Goal: Information Seeking & Learning: Check status

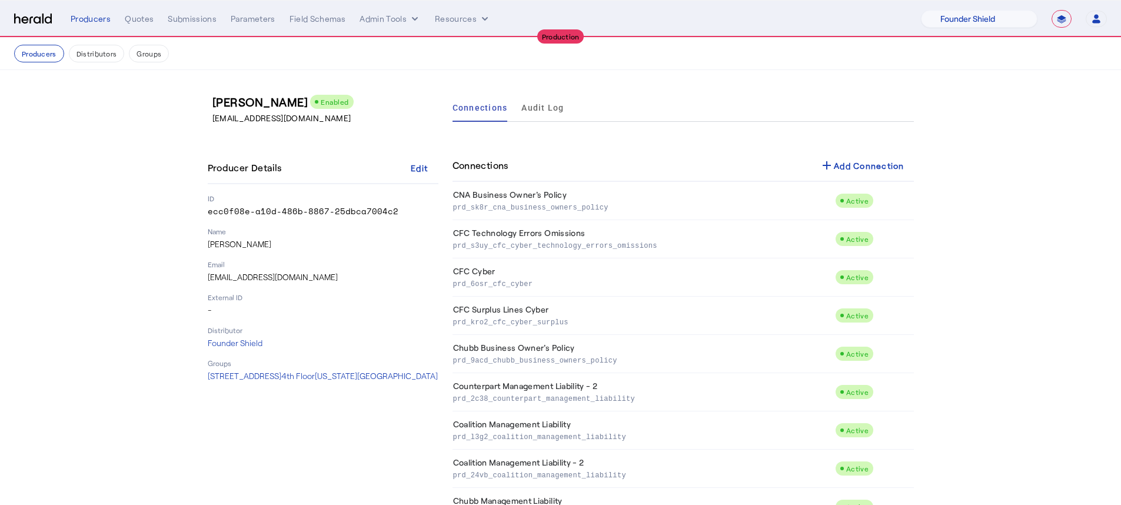
select select "pfm_lx2v_founder_shield"
select select "**********"
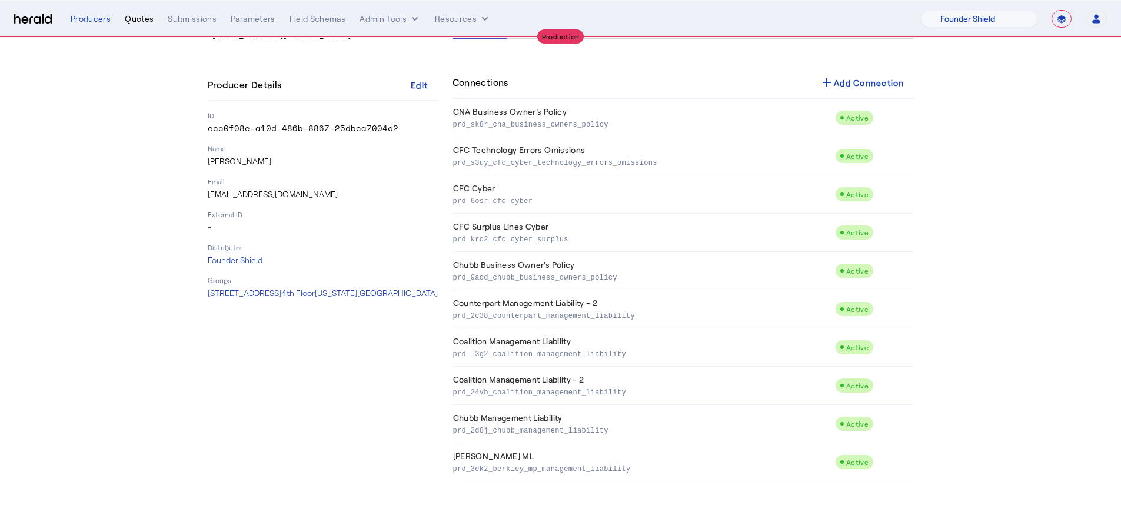
click at [134, 18] on div "Quotes" at bounding box center [139, 19] width 29 height 12
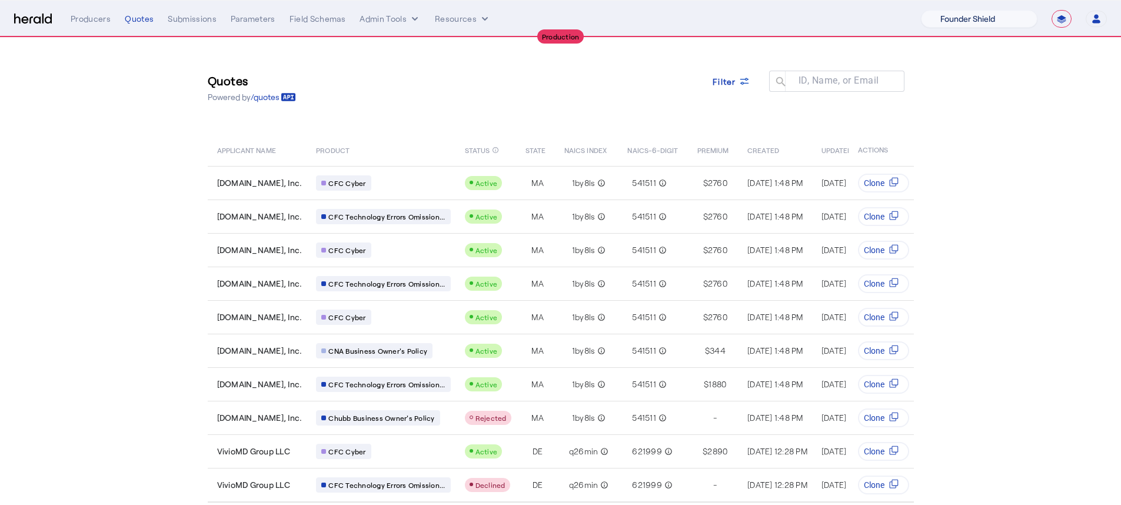
click at [954, 10] on select "1Fort Affinity Risk [PERSON_NAME] [PERSON_NAME] CRC Campus Coverage Citadel Fif…" at bounding box center [979, 19] width 117 height 18
click at [921, 10] on select "1Fort Affinity Risk [PERSON_NAME] [PERSON_NAME] CRC Campus Coverage Citadel Fif…" at bounding box center [979, 19] width 117 height 18
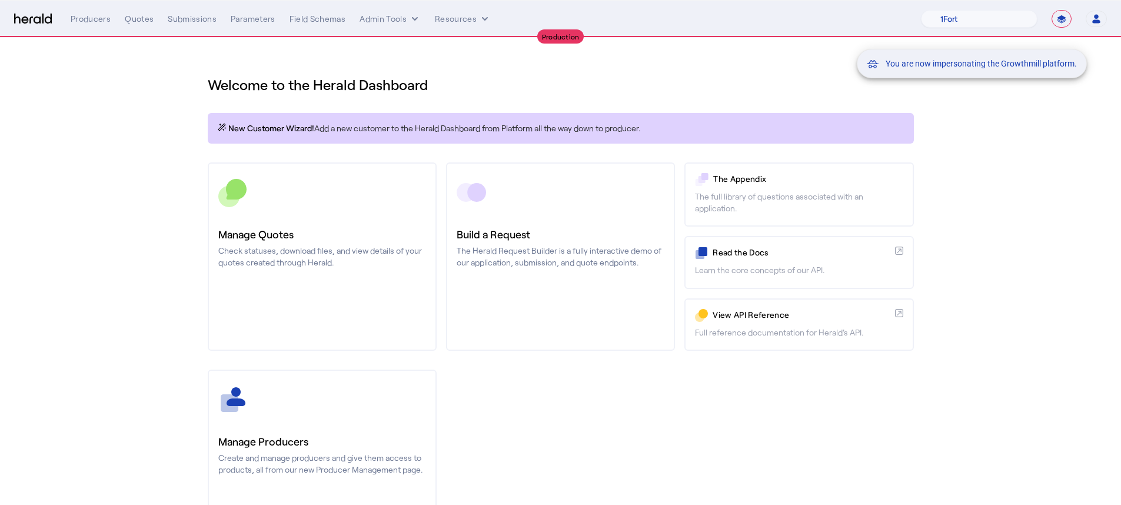
click at [146, 21] on div "You are now impersonating the Growthmill platform." at bounding box center [560, 252] width 1121 height 505
click at [144, 21] on div "You are now impersonating the Growthmill platform." at bounding box center [560, 252] width 1121 height 505
click at [144, 21] on div "Quotes" at bounding box center [139, 19] width 29 height 12
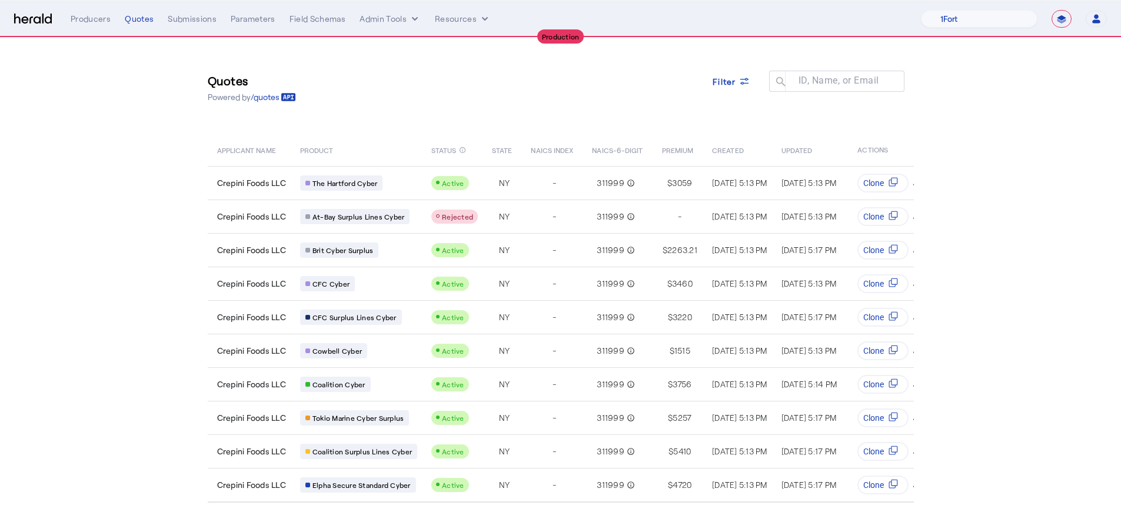
click at [1022, 8] on nav "**********" at bounding box center [560, 19] width 1121 height 36
click at [1016, 15] on select "1Fort Affinity Risk [PERSON_NAME] [PERSON_NAME] CRC Campus Coverage Citadel Fif…" at bounding box center [979, 19] width 117 height 18
click at [921, 10] on select "1Fort Affinity Risk [PERSON_NAME] [PERSON_NAME] CRC Campus Coverage Citadel Fif…" at bounding box center [979, 19] width 117 height 18
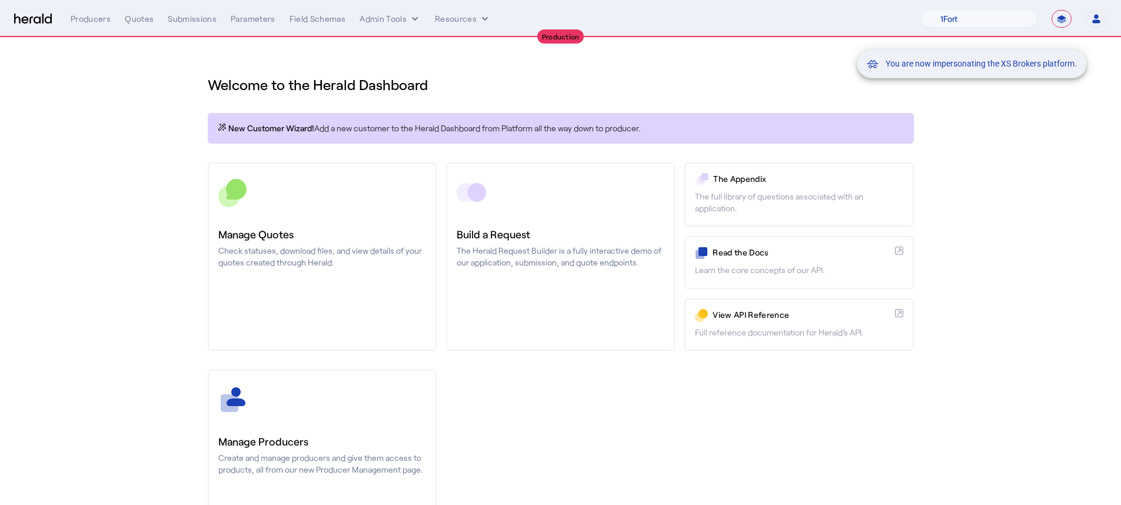
click at [344, 316] on div "You are now impersonating the XS Brokers platform." at bounding box center [560, 252] width 1121 height 505
click at [319, 314] on div "You are now impersonating the XS Brokers platform." at bounding box center [560, 252] width 1121 height 505
click at [321, 307] on link "Manage Quotes Check statuses, download files, and view details of your quotes c…" at bounding box center [322, 256] width 229 height 188
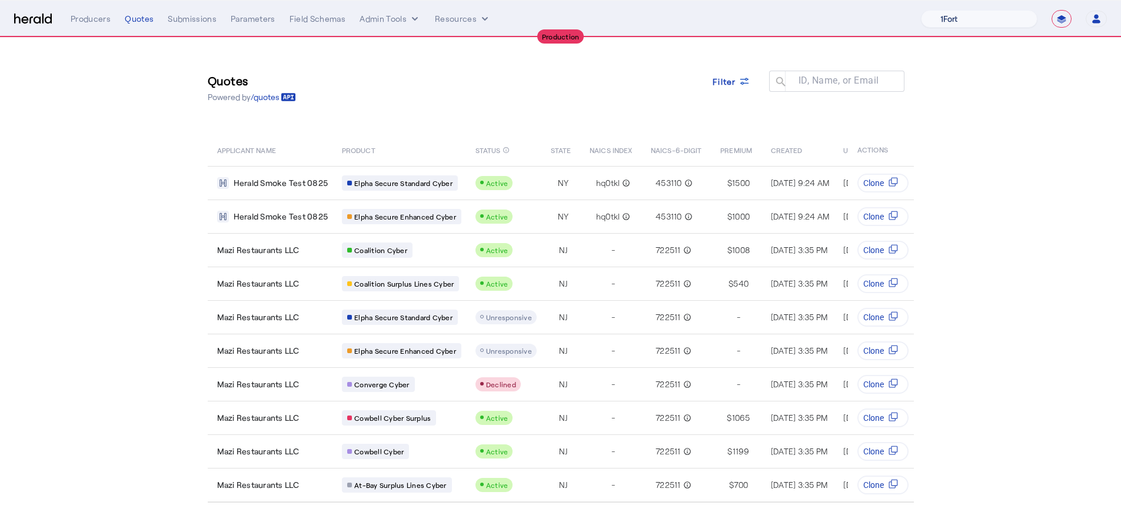
click at [1012, 21] on select "1Fort Affinity Risk [PERSON_NAME] [PERSON_NAME] CRC Campus Coverage Citadel Fif…" at bounding box center [979, 19] width 117 height 18
select select "pfm_26eq_USI"
click at [921, 10] on select "1Fort Affinity Risk [PERSON_NAME] [PERSON_NAME] CRC Campus Coverage Citadel Fif…" at bounding box center [979, 19] width 117 height 18
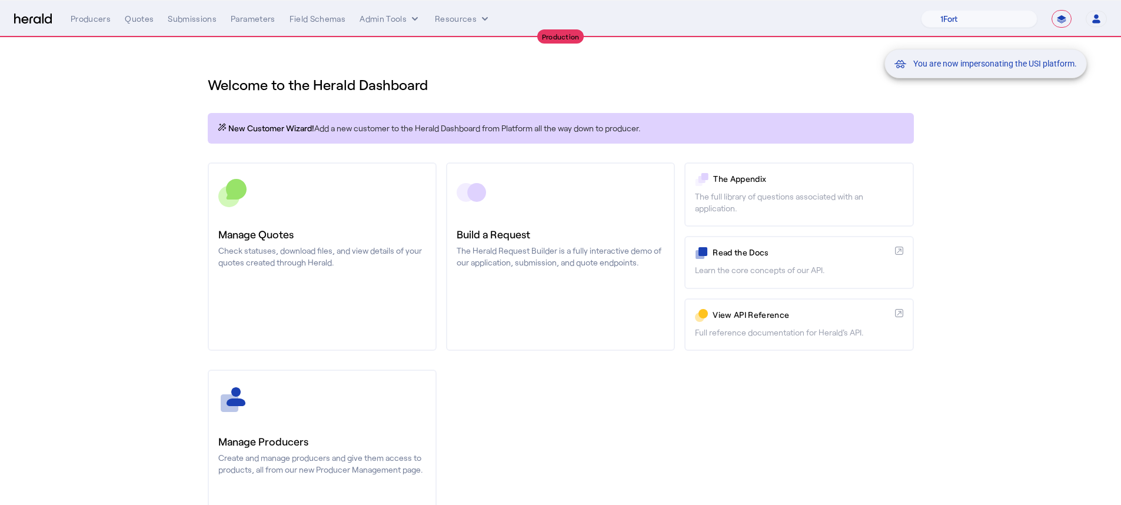
click at [294, 277] on div "You are now impersonating the USI platform." at bounding box center [560, 252] width 1121 height 505
click at [308, 397] on div "You are now impersonating the USI platform." at bounding box center [560, 252] width 1121 height 505
click at [308, 400] on div at bounding box center [322, 399] width 208 height 29
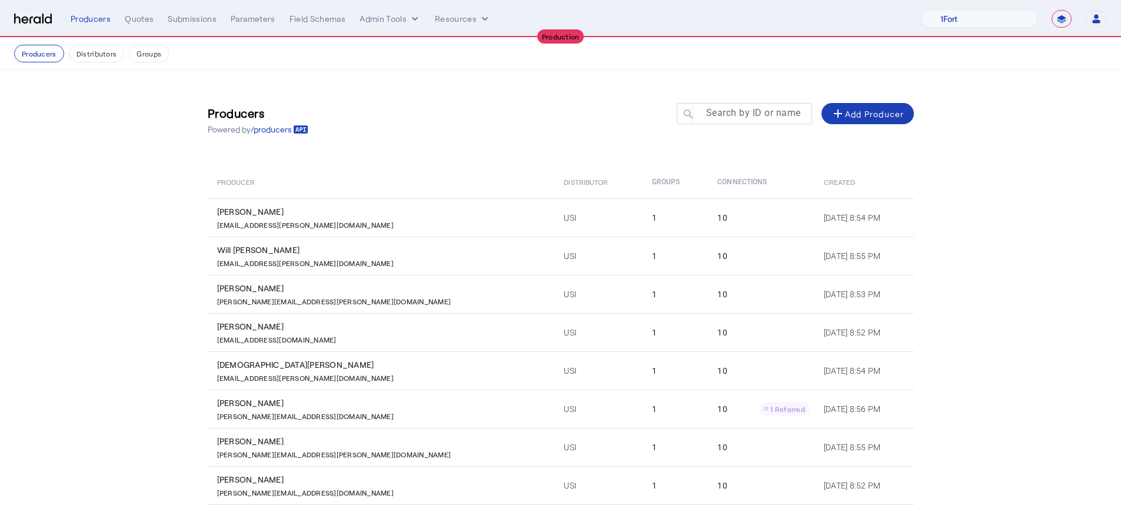
click at [755, 106] on input "Search by ID or name" at bounding box center [750, 113] width 106 height 14
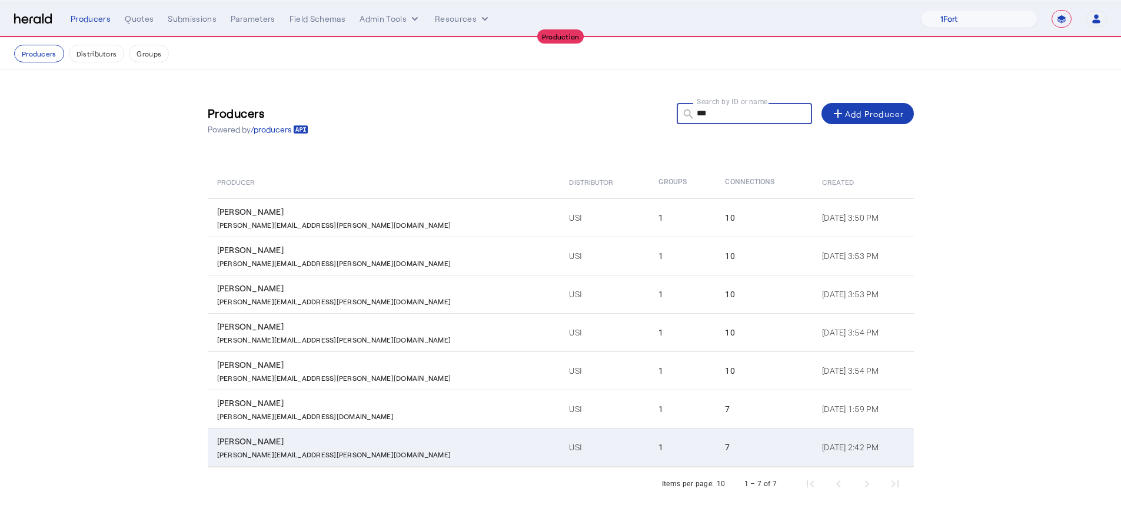
type input "***"
click at [362, 440] on div "[PERSON_NAME]" at bounding box center [386, 441] width 338 height 12
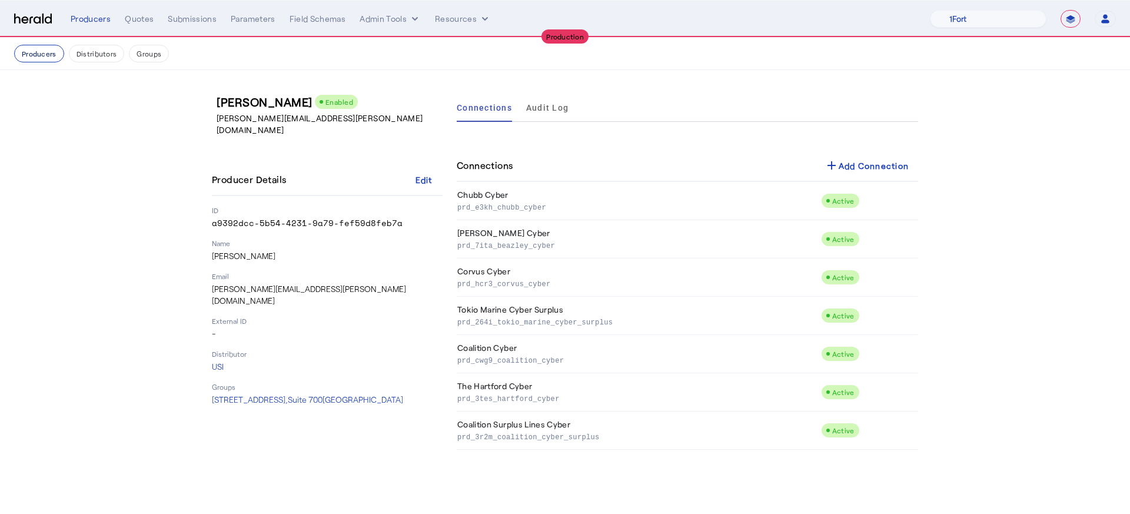
click at [59, 59] on button "Producers" at bounding box center [39, 54] width 50 height 18
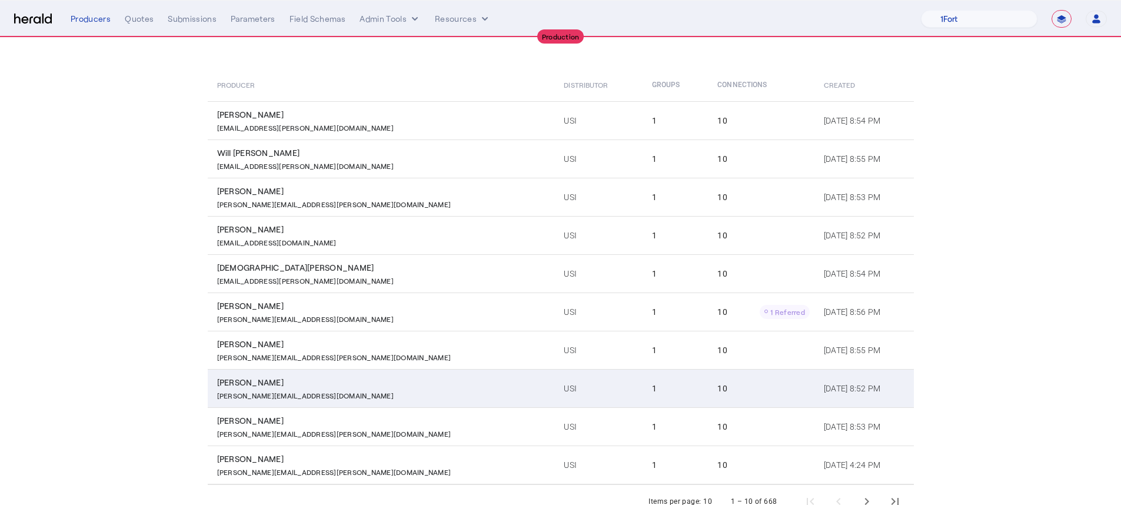
scroll to position [134, 0]
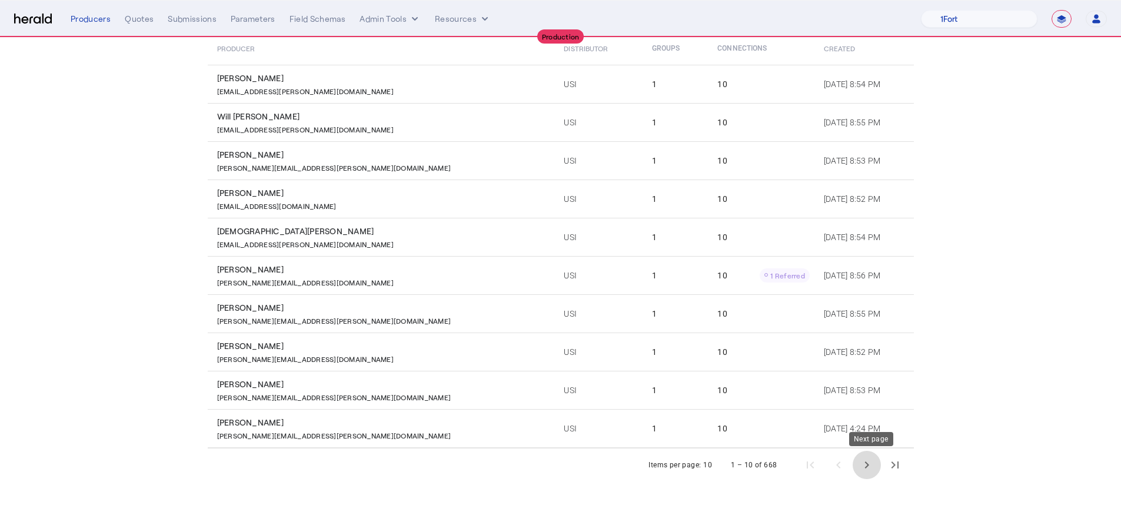
click at [881, 460] on span "Next page" at bounding box center [867, 465] width 28 height 28
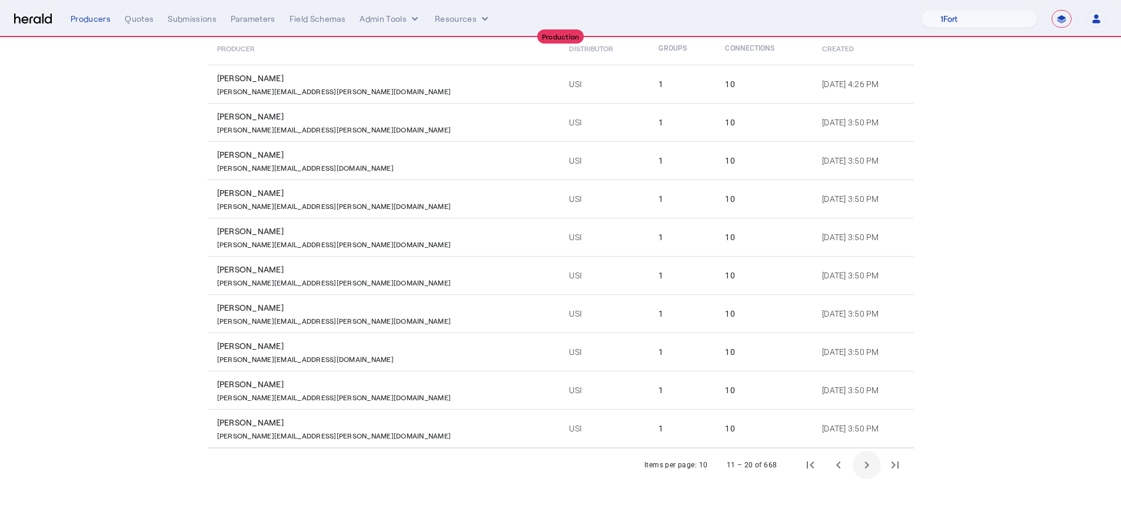
click at [881, 460] on span "Next page" at bounding box center [867, 465] width 28 height 28
click at [880, 460] on span "Next page" at bounding box center [867, 465] width 28 height 28
click at [879, 461] on span "Next page" at bounding box center [867, 465] width 28 height 28
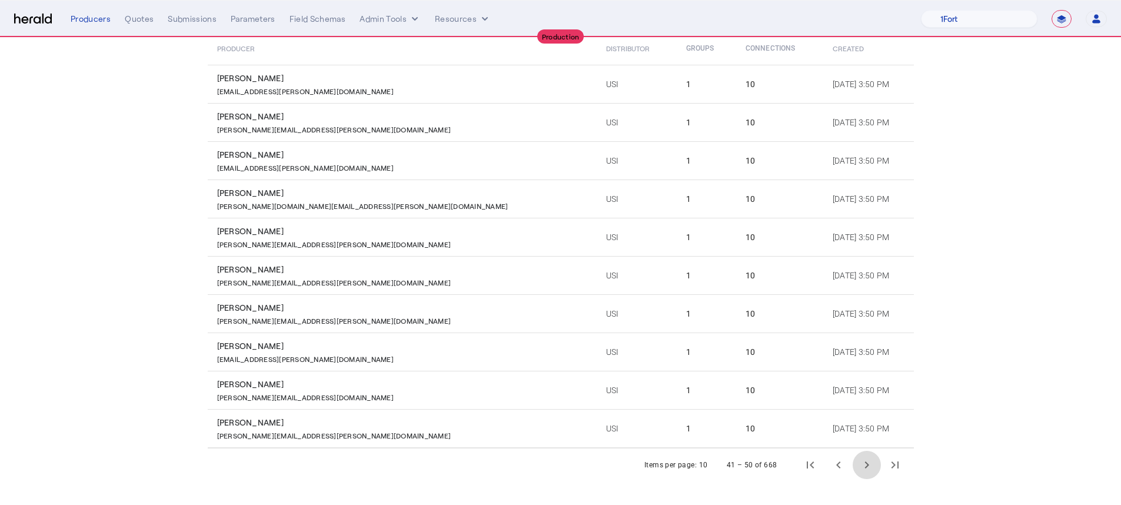
click at [879, 461] on span "Next page" at bounding box center [867, 465] width 28 height 28
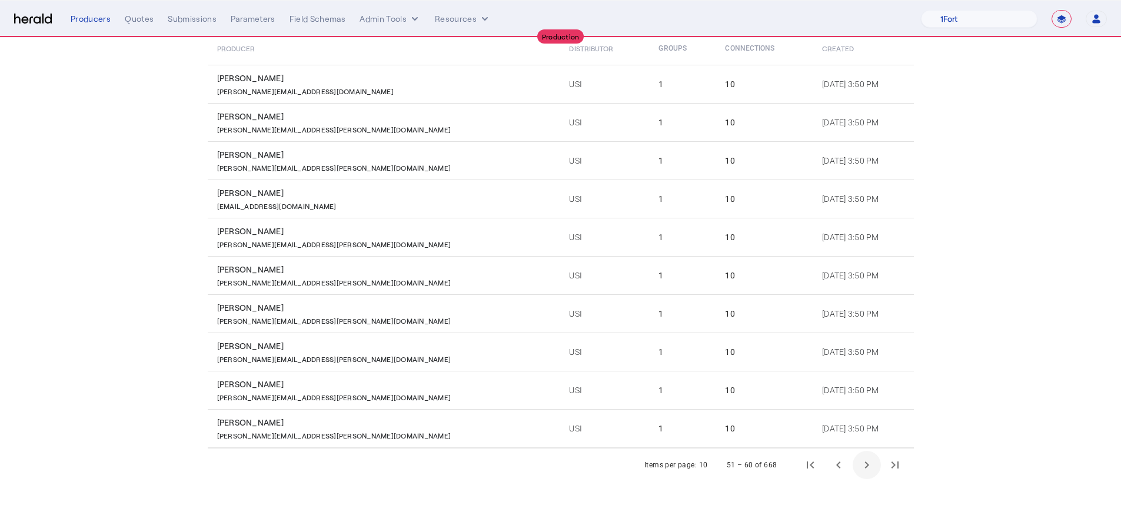
click at [879, 461] on span "Next page" at bounding box center [867, 465] width 28 height 28
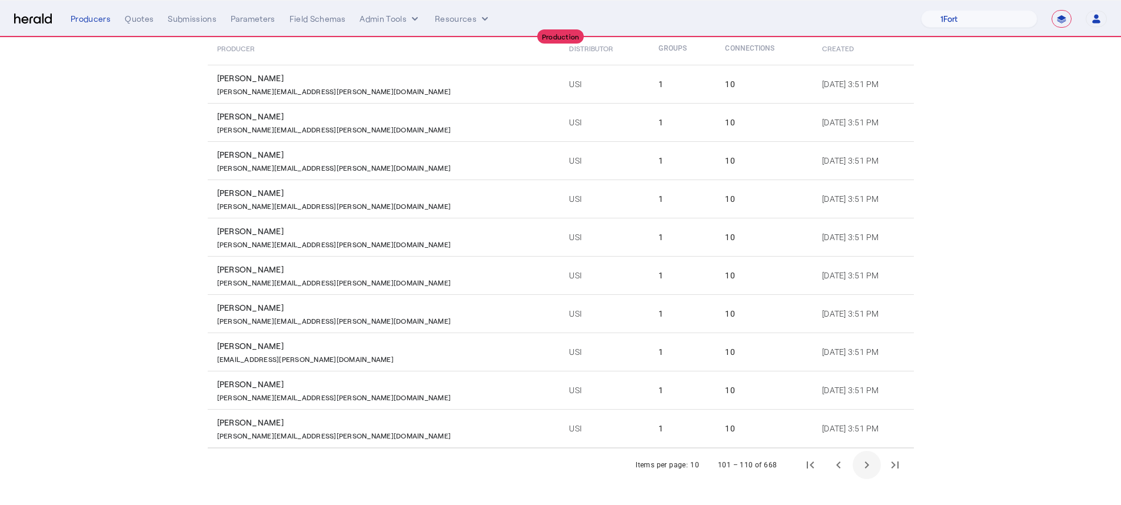
click at [879, 461] on span "Next page" at bounding box center [867, 465] width 28 height 28
click at [716, 46] on th "Connections" at bounding box center [764, 48] width 97 height 33
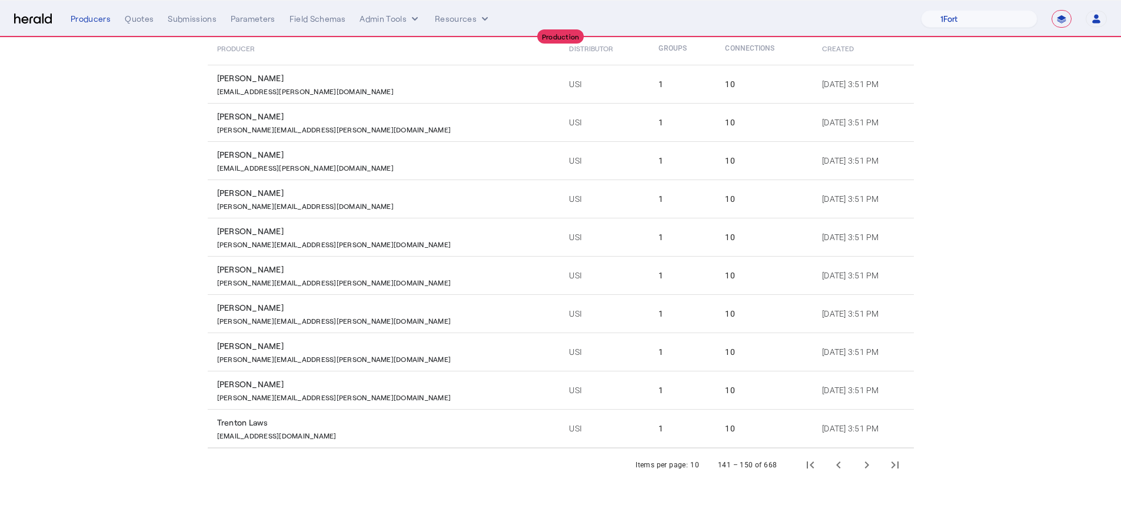
click at [716, 52] on th "Connections" at bounding box center [764, 48] width 97 height 33
click at [874, 460] on span "Next page" at bounding box center [867, 465] width 28 height 28
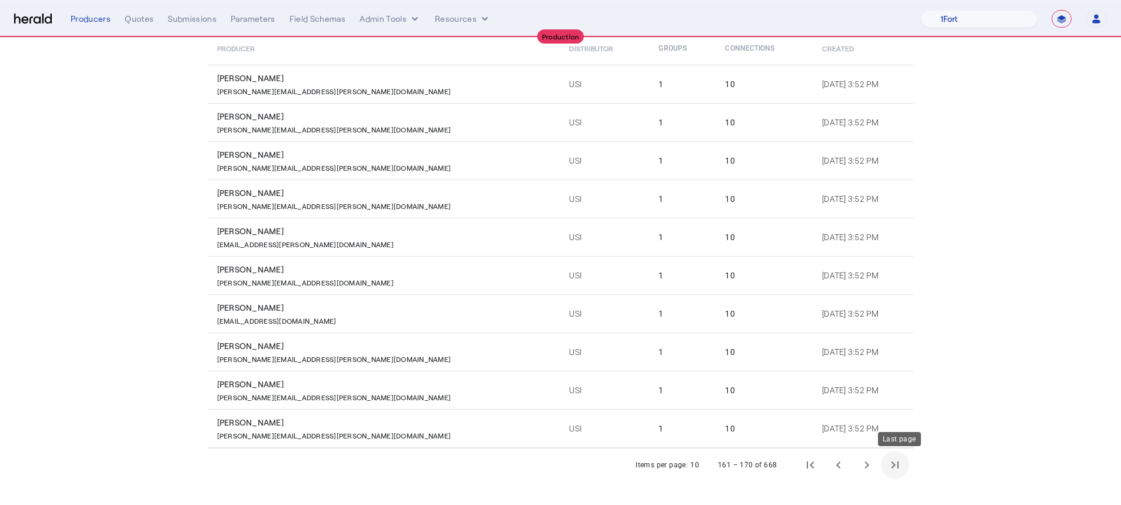
click at [903, 463] on span "Last page" at bounding box center [895, 465] width 28 height 28
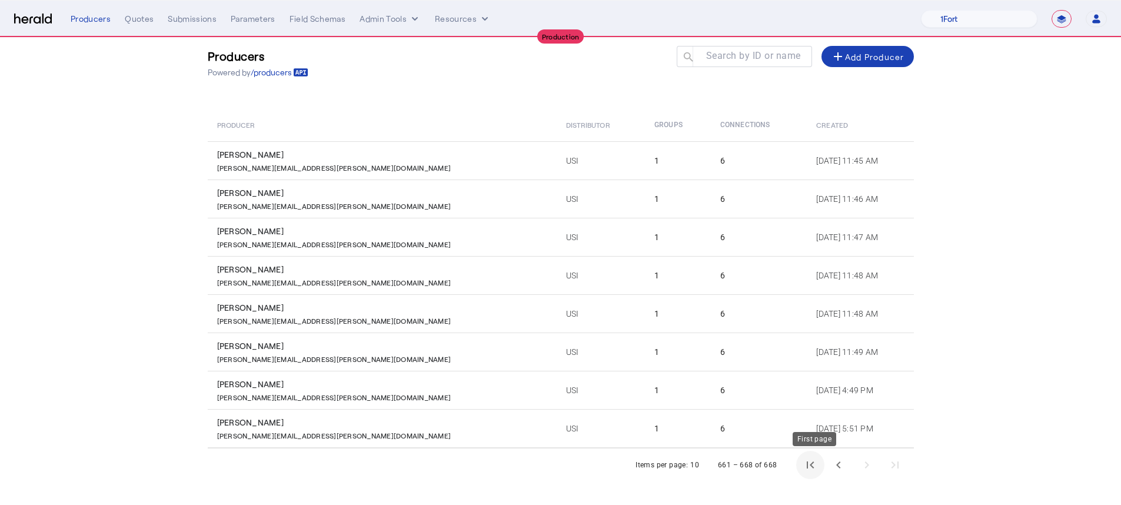
click at [808, 463] on span "First page" at bounding box center [810, 465] width 28 height 28
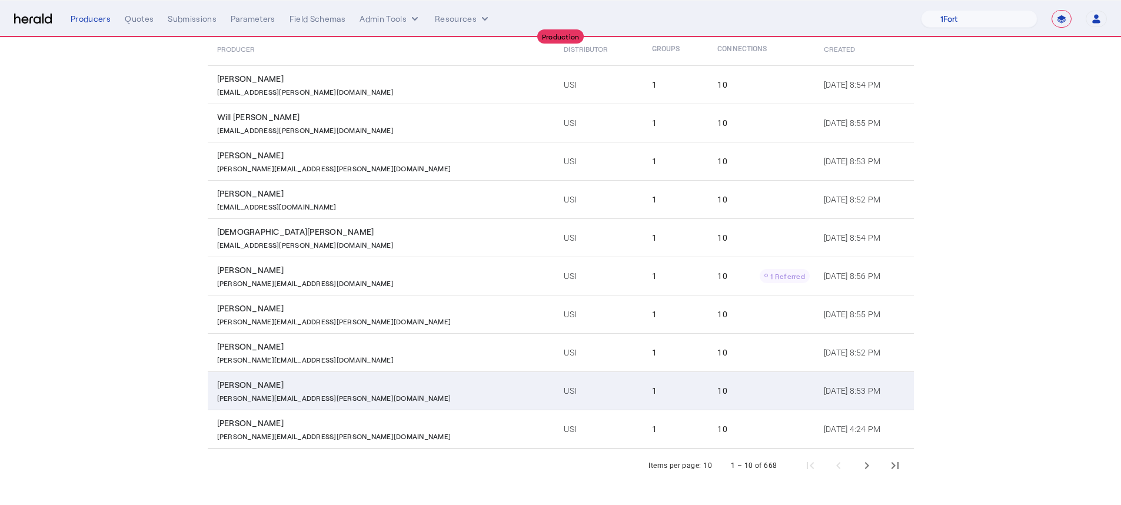
scroll to position [134, 0]
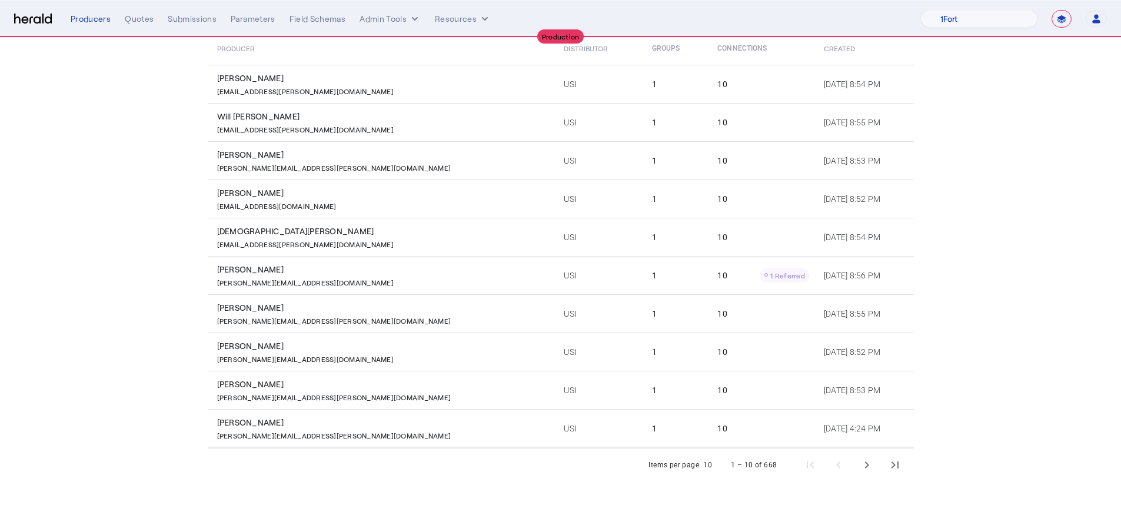
click at [717, 274] on div "10 1 Referred" at bounding box center [763, 275] width 92 height 14
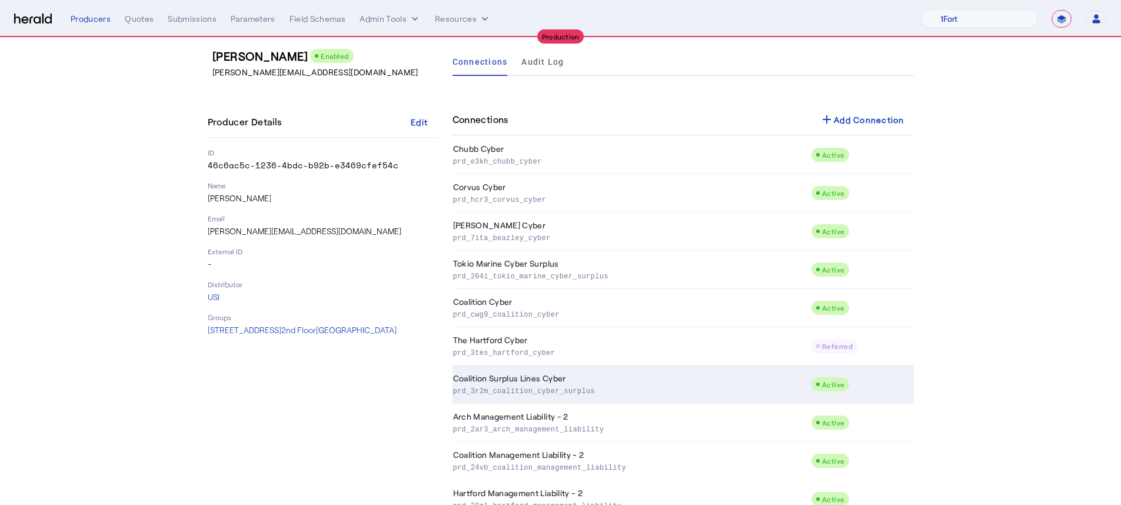
scroll to position [83, 0]
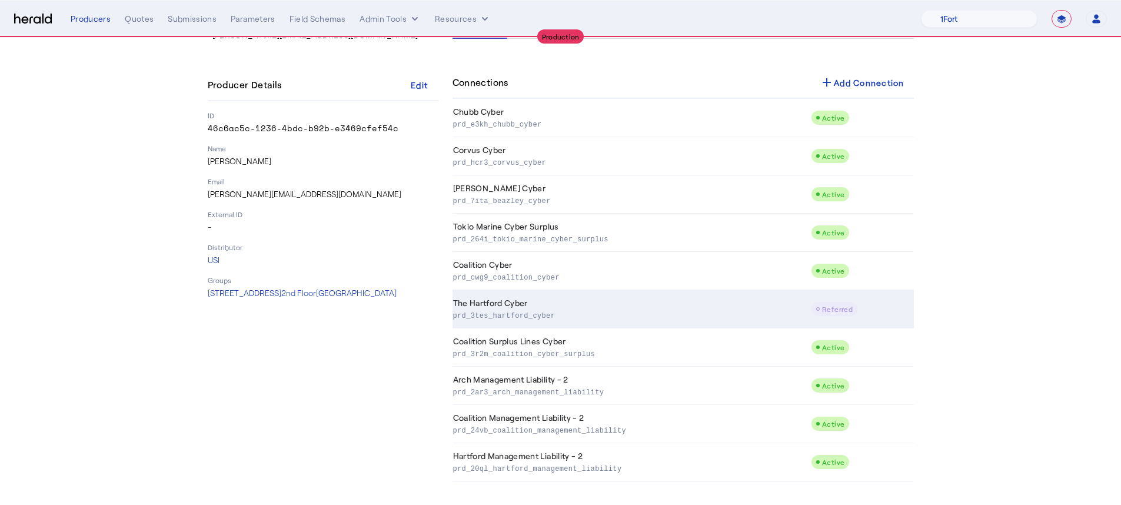
click at [710, 322] on td "The Hartford Cyber prd_3tes_hartford_cyber" at bounding box center [631, 309] width 359 height 38
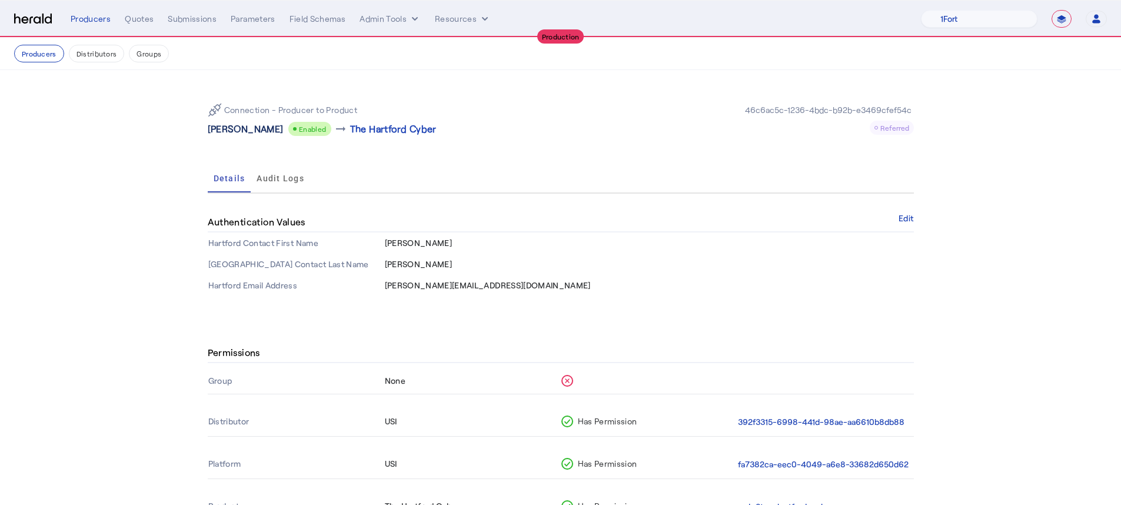
click at [242, 132] on p "[PERSON_NAME]" at bounding box center [246, 129] width 76 height 14
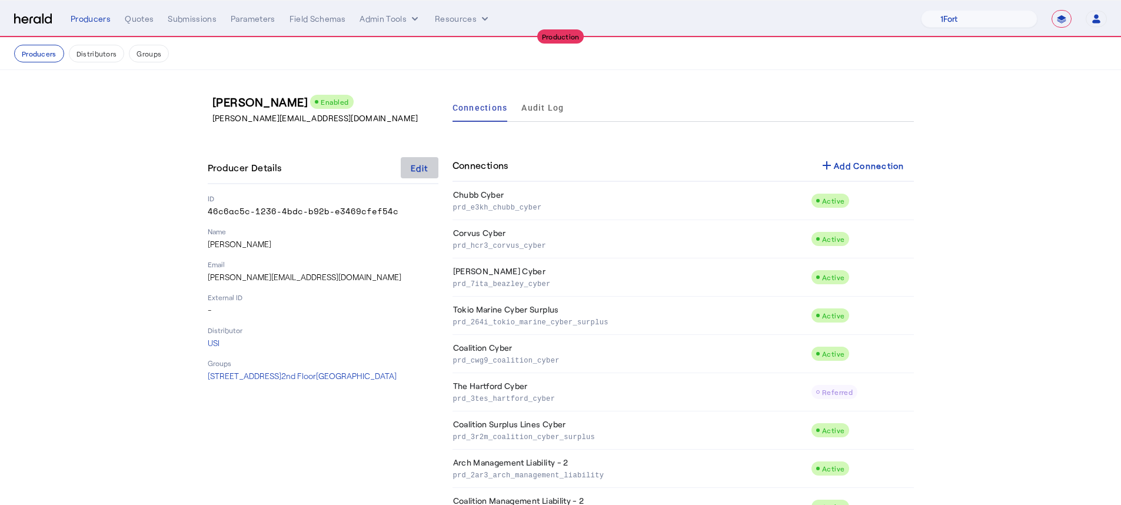
click at [412, 165] on span at bounding box center [420, 168] width 38 height 28
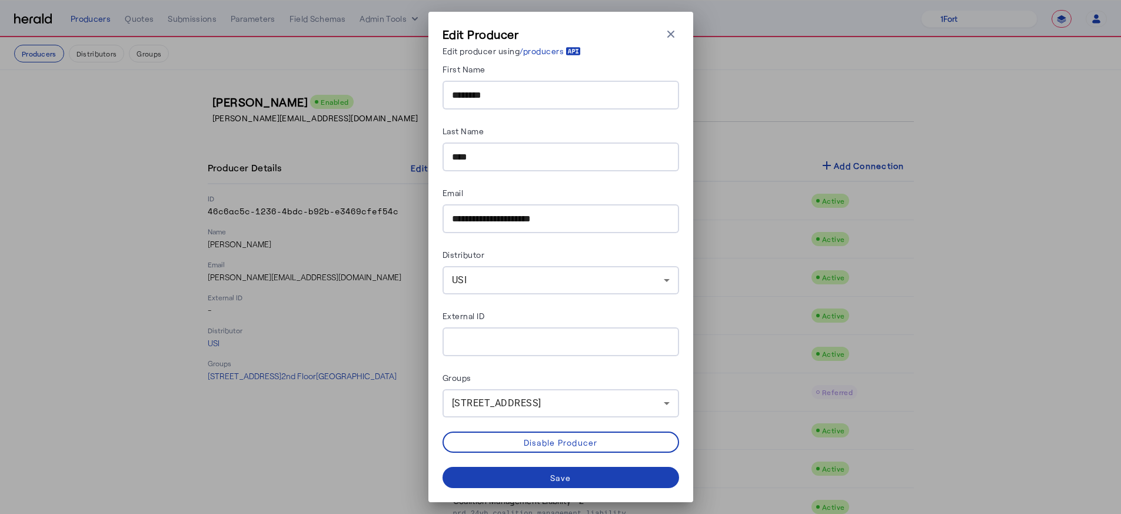
click at [781, 455] on div "**********" at bounding box center [560, 257] width 1121 height 514
click at [665, 32] on icon "button" at bounding box center [671, 34] width 12 height 12
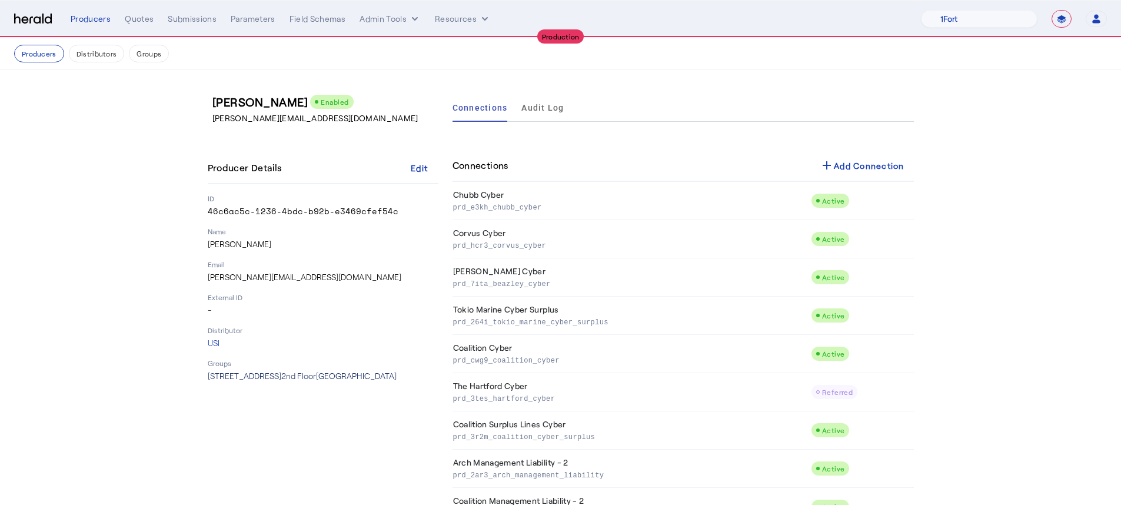
click at [388, 377] on span "[STREET_ADDRESS]" at bounding box center [302, 376] width 189 height 10
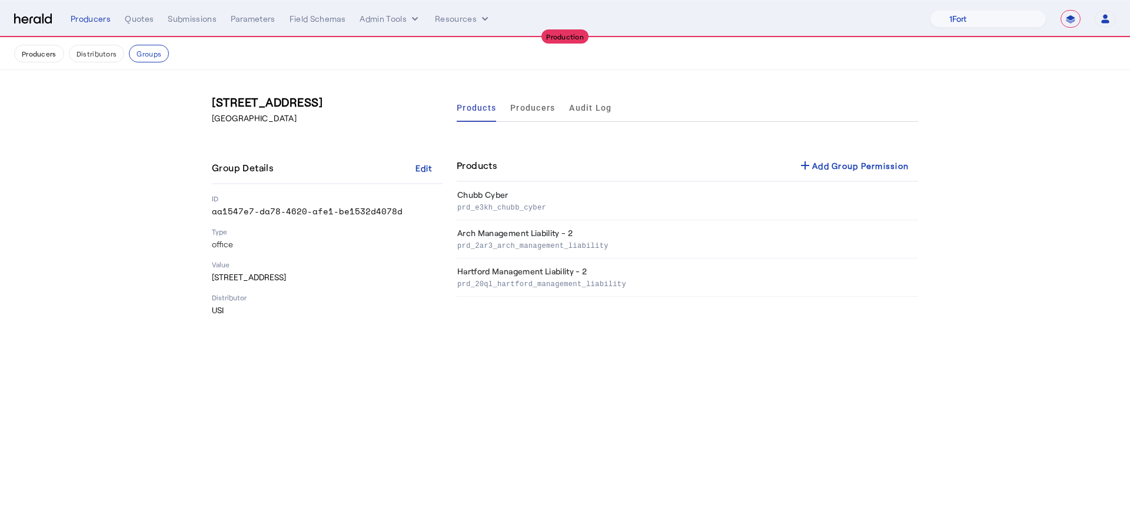
click at [869, 141] on div "Products Producers Audit Log Products add Add Group Permission Chubb Cyber prd_…" at bounding box center [687, 205] width 461 height 222
click at [105, 162] on section "[STREET_ADDRESS] Group Details Edit ID aa1547e7-da78-4620-afe1-be1532d4078d Typ…" at bounding box center [565, 204] width 1130 height 269
click at [156, 16] on div "Producers Quotes Submissions Parameters Field Schemas Admin Tools Resources" at bounding box center [500, 19] width 859 height 12
click at [151, 19] on div "Quotes" at bounding box center [139, 19] width 29 height 12
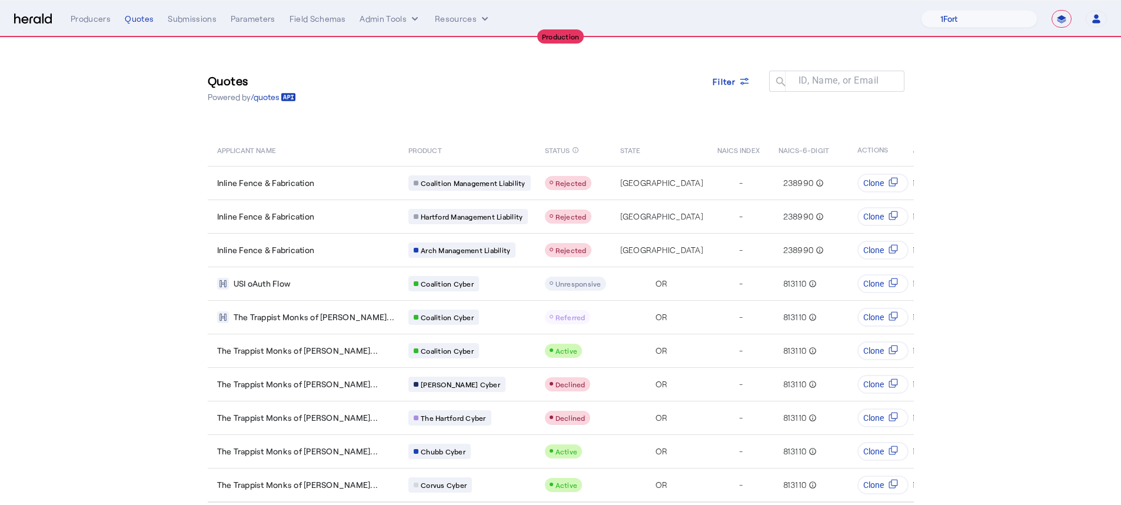
click at [725, 80] on span "Filter" at bounding box center [725, 81] width 24 height 12
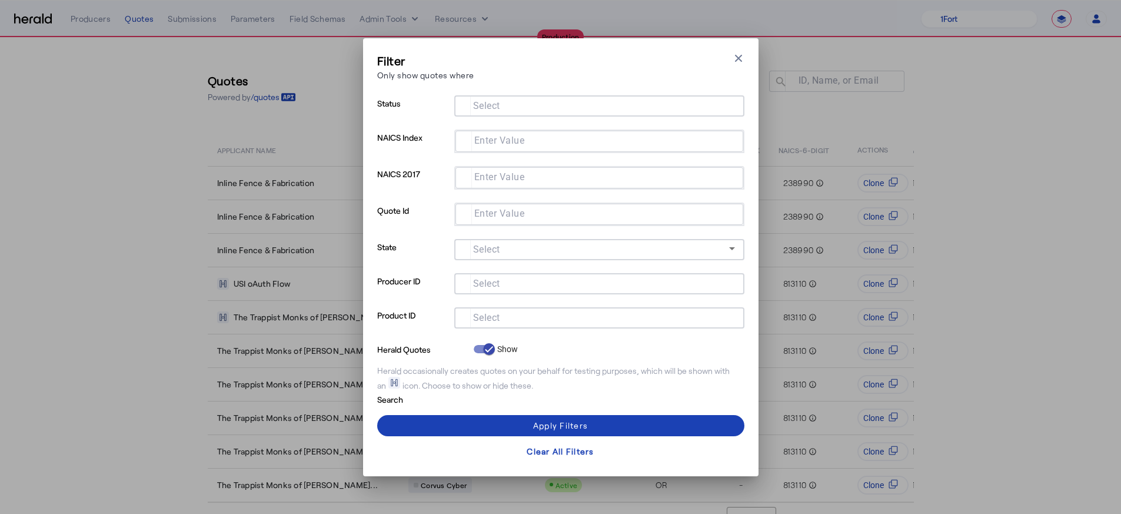
click at [560, 295] on div at bounding box center [599, 300] width 290 height 13
click at [561, 290] on div at bounding box center [599, 283] width 271 height 21
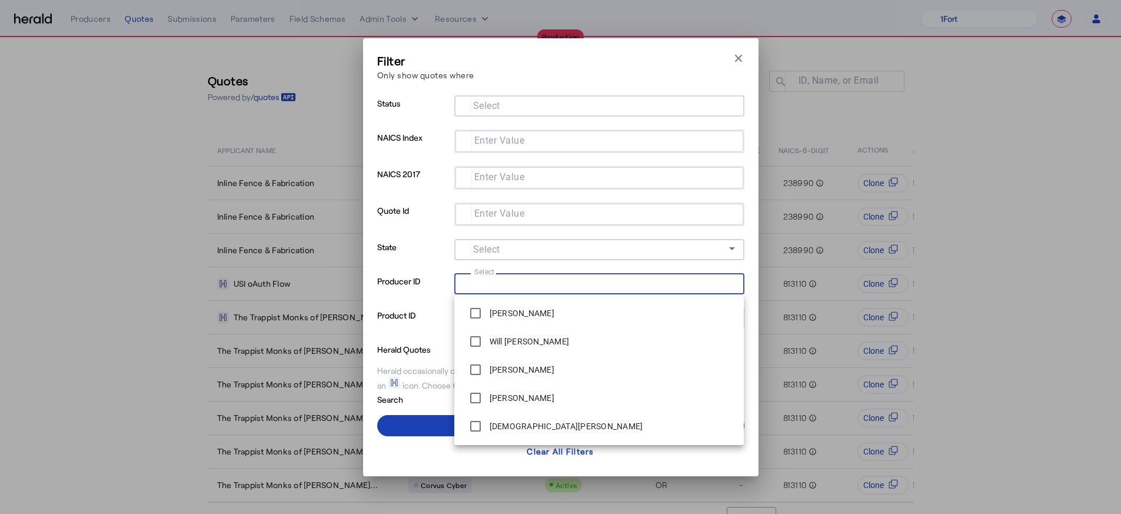
click at [560, 284] on input "Select" at bounding box center [597, 282] width 267 height 14
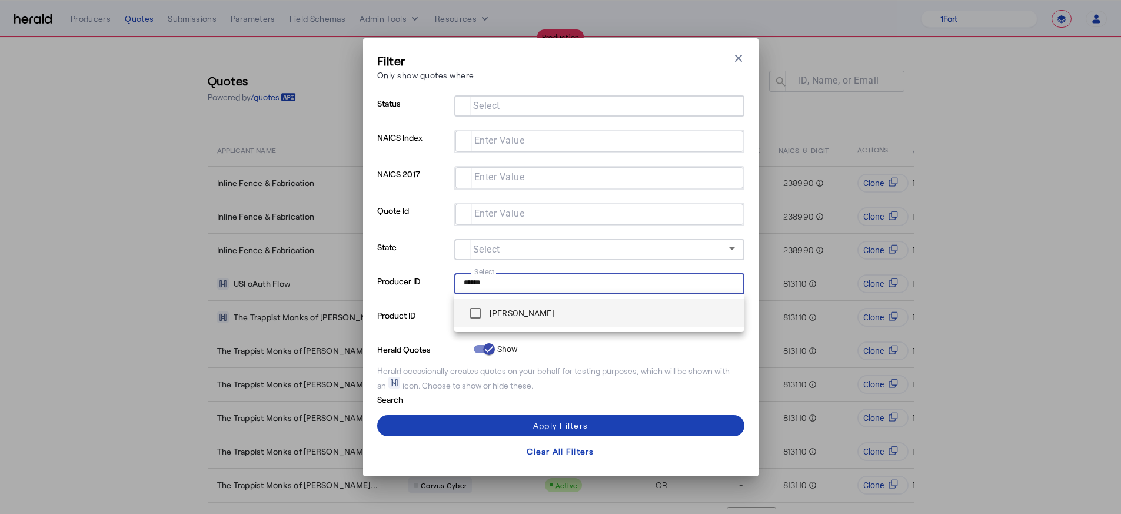
type input "******"
click at [539, 312] on span "[PERSON_NAME]" at bounding box center [599, 313] width 271 height 24
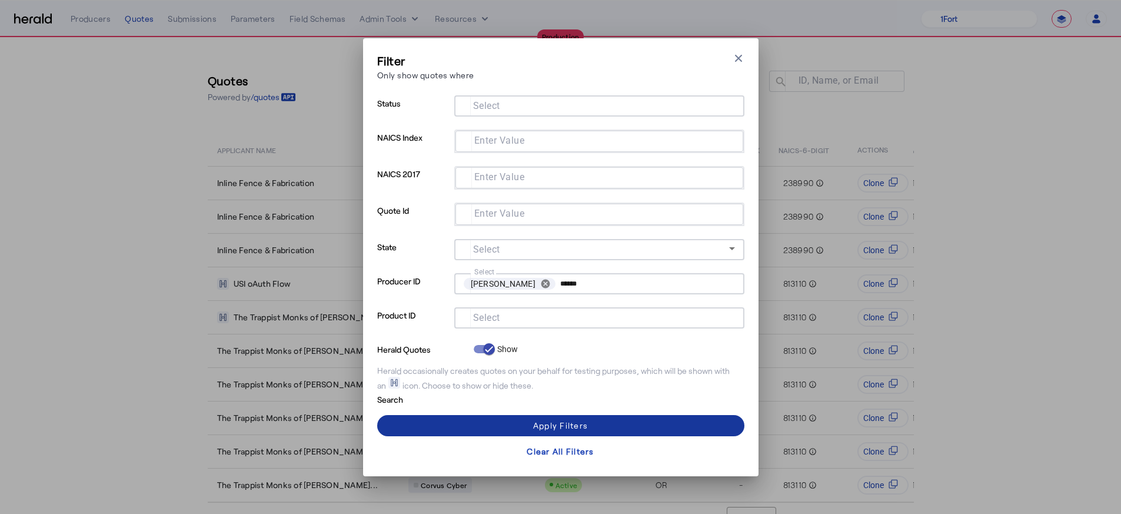
click at [538, 425] on div "Apply Filters" at bounding box center [560, 425] width 55 height 12
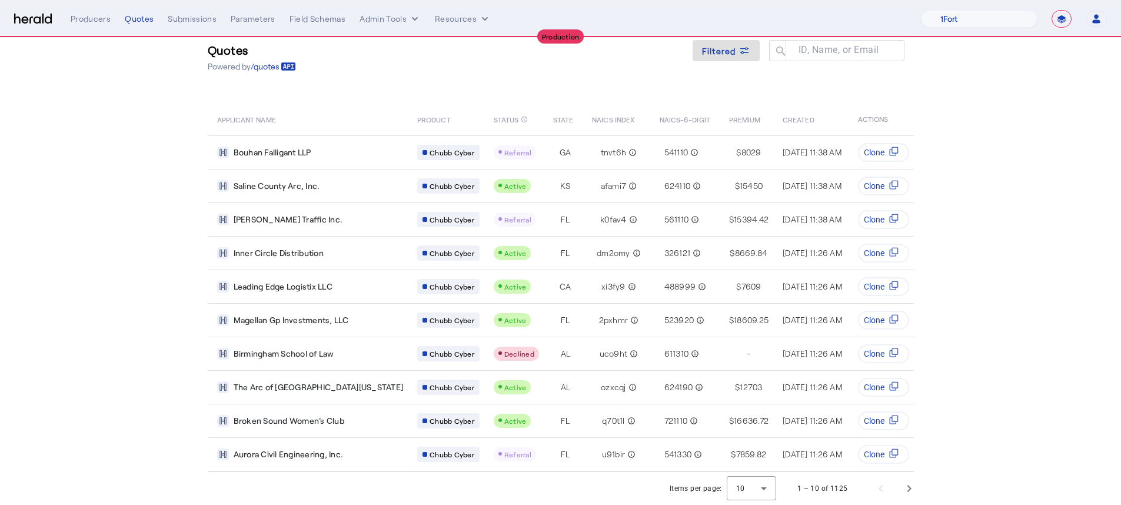
scroll to position [39, 0]
click at [758, 488] on div at bounding box center [751, 488] width 49 height 28
click at [756, 454] on span "50" at bounding box center [756, 457] width 31 height 14
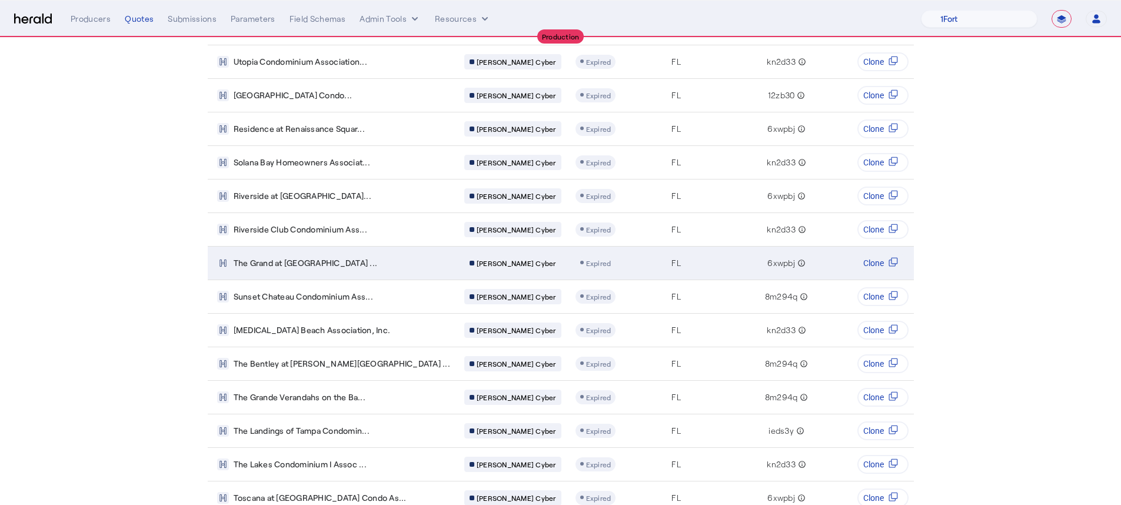
scroll to position [1381, 0]
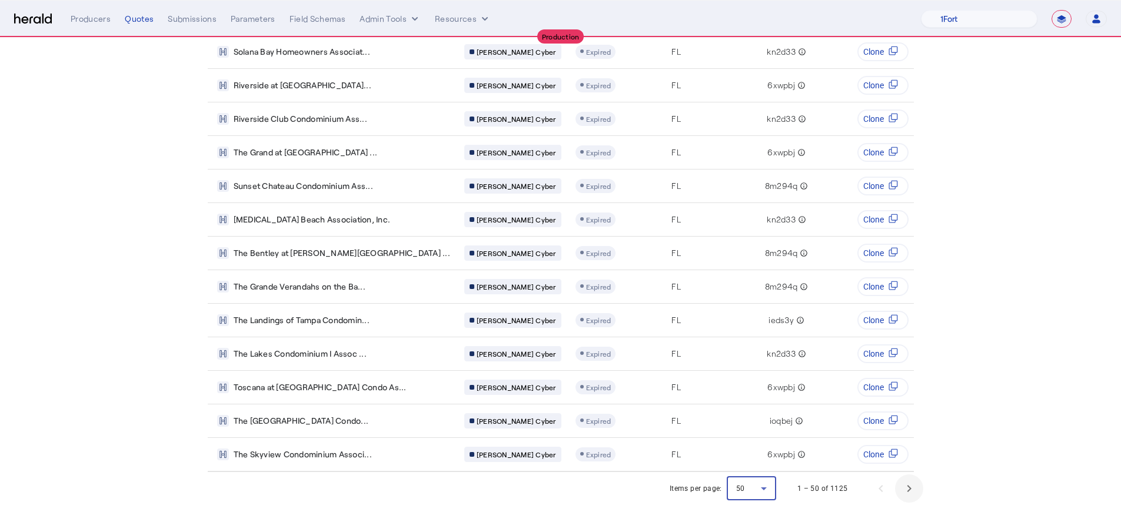
click at [913, 491] on span "Next page" at bounding box center [909, 488] width 28 height 28
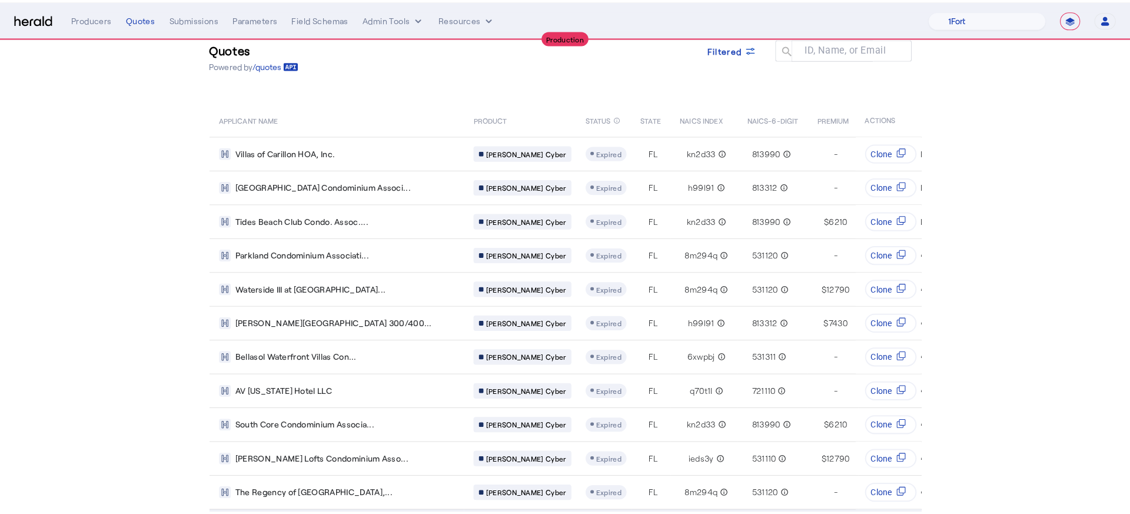
scroll to position [0, 0]
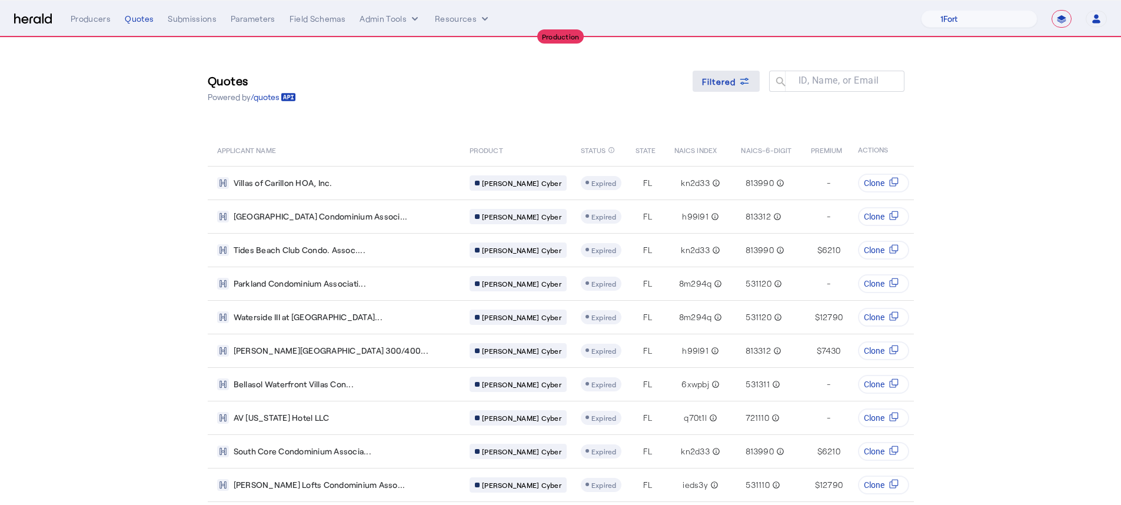
click at [731, 79] on span "Filtered" at bounding box center [719, 81] width 34 height 12
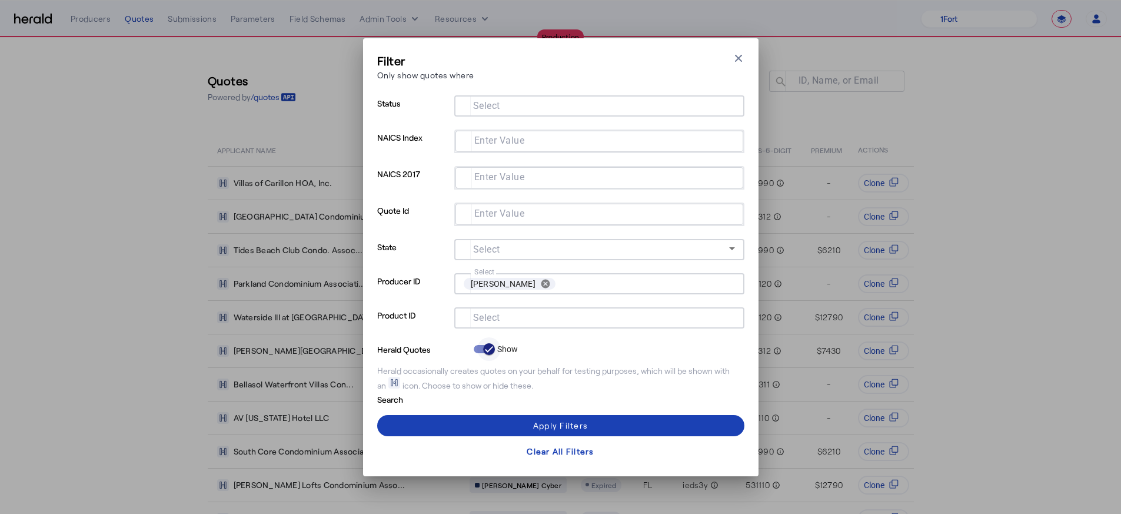
click at [480, 352] on span "button" at bounding box center [489, 349] width 24 height 24
click at [494, 418] on span at bounding box center [560, 425] width 367 height 28
